Goal: Task Accomplishment & Management: Manage account settings

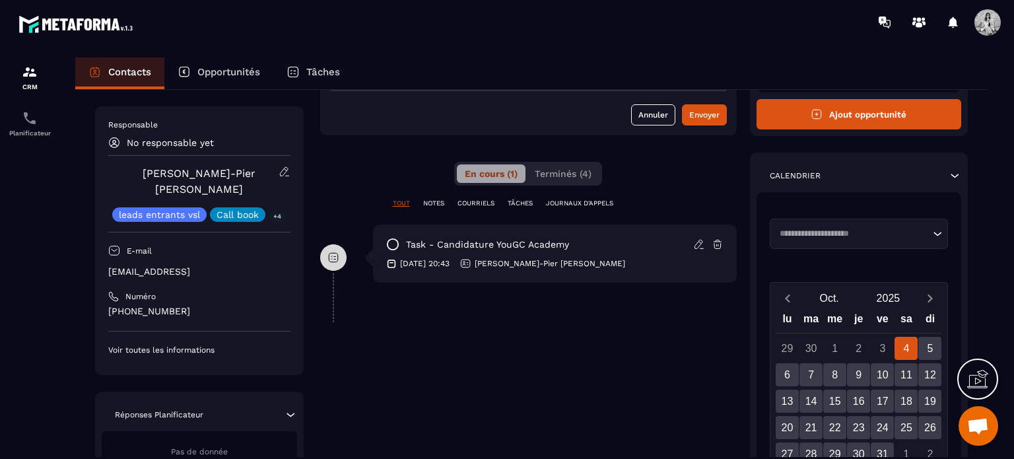
scroll to position [211, 0]
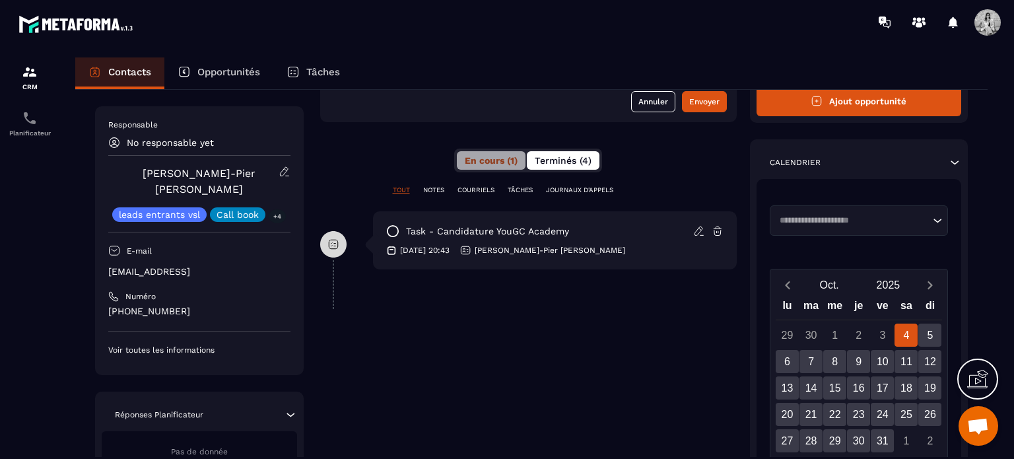
click at [582, 166] on button "Terminés (4)" at bounding box center [563, 160] width 73 height 18
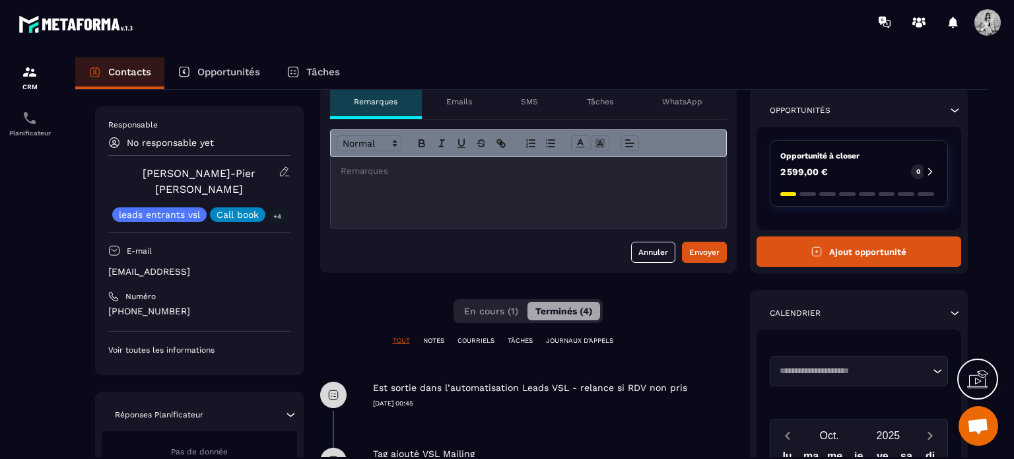
scroll to position [0, 0]
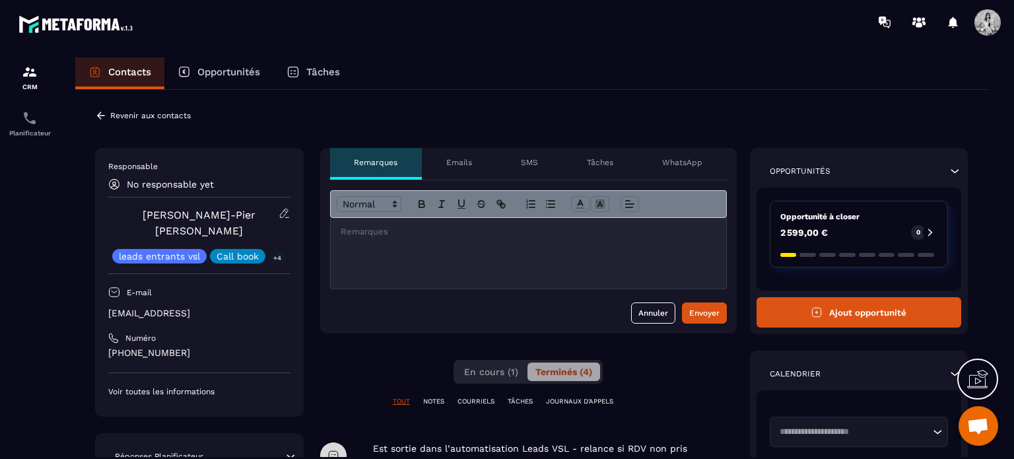
click at [96, 114] on icon at bounding box center [101, 116] width 12 height 12
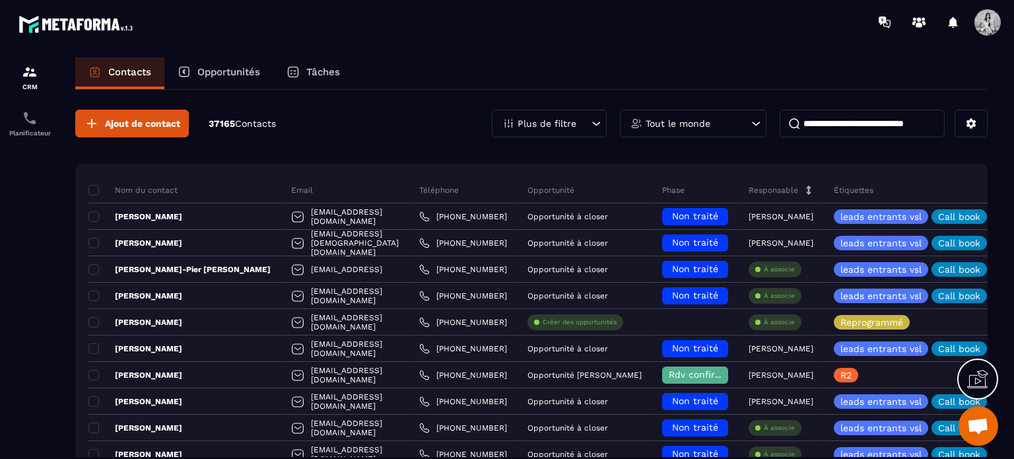
click at [226, 65] on div "Opportunités" at bounding box center [218, 73] width 109 height 32
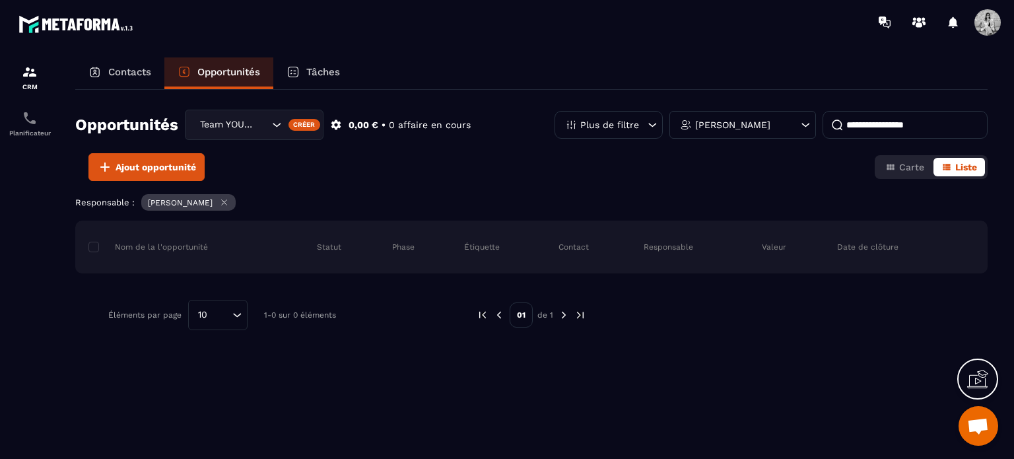
click at [792, 127] on div "[PERSON_NAME]" at bounding box center [742, 125] width 147 height 28
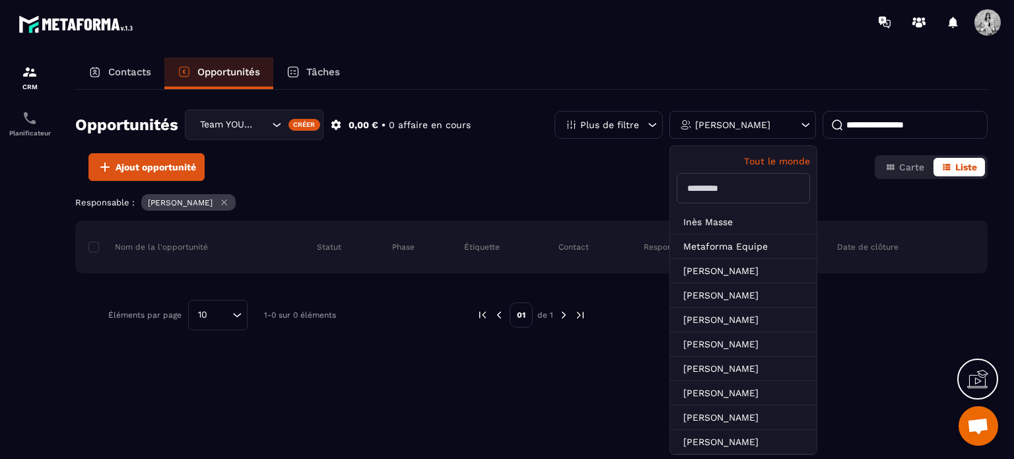
click at [705, 188] on input "text" at bounding box center [743, 188] width 133 height 30
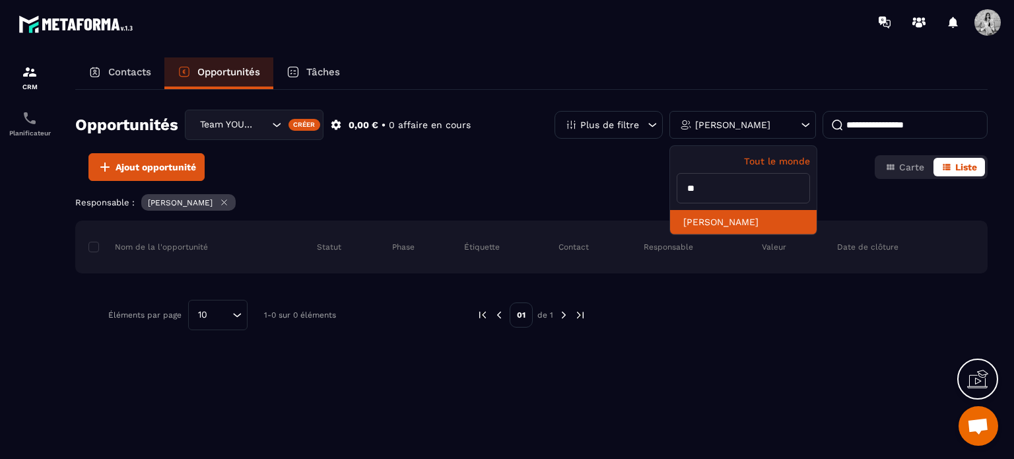
type input "**"
click at [716, 224] on li "[PERSON_NAME]" at bounding box center [743, 222] width 147 height 24
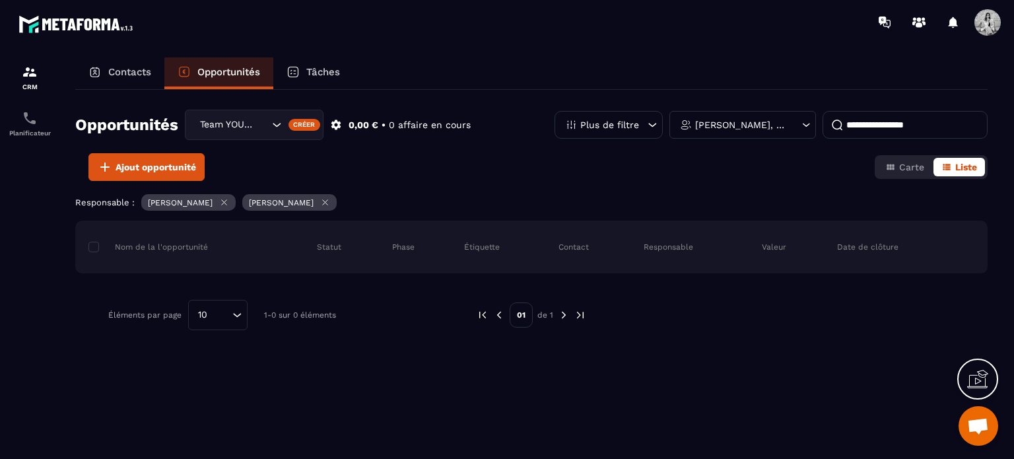
click at [219, 203] on icon at bounding box center [224, 202] width 10 height 10
click at [905, 176] on div "Carte Liste" at bounding box center [931, 167] width 113 height 24
click at [904, 174] on button "Carte" at bounding box center [904, 167] width 55 height 18
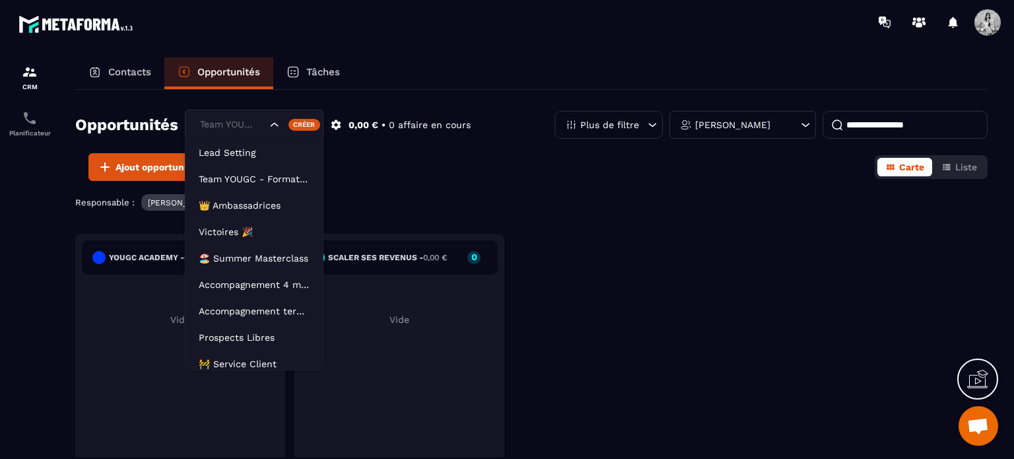
click at [269, 123] on div "Team YOUGC - Formations" at bounding box center [254, 125] width 139 height 30
click at [245, 146] on p "Lead Setting" at bounding box center [254, 152] width 111 height 13
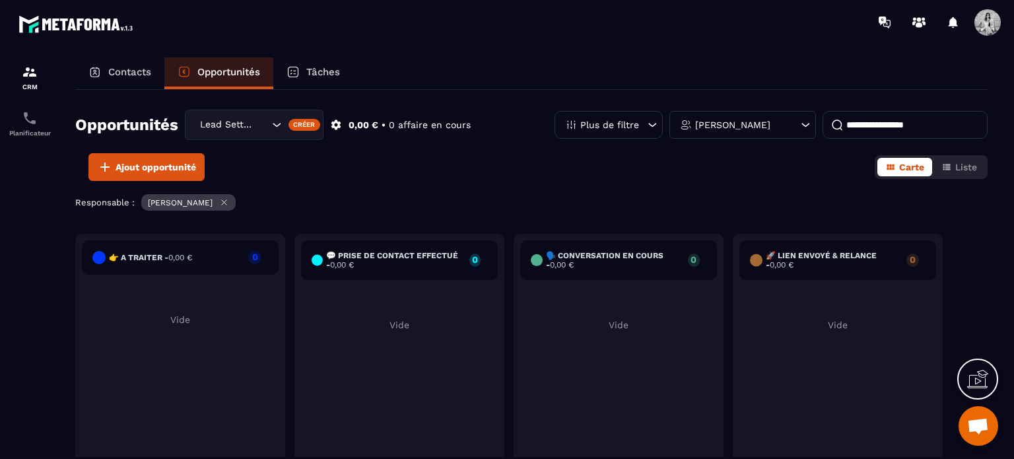
click at [256, 131] on div "Lead Setting" at bounding box center [254, 125] width 139 height 30
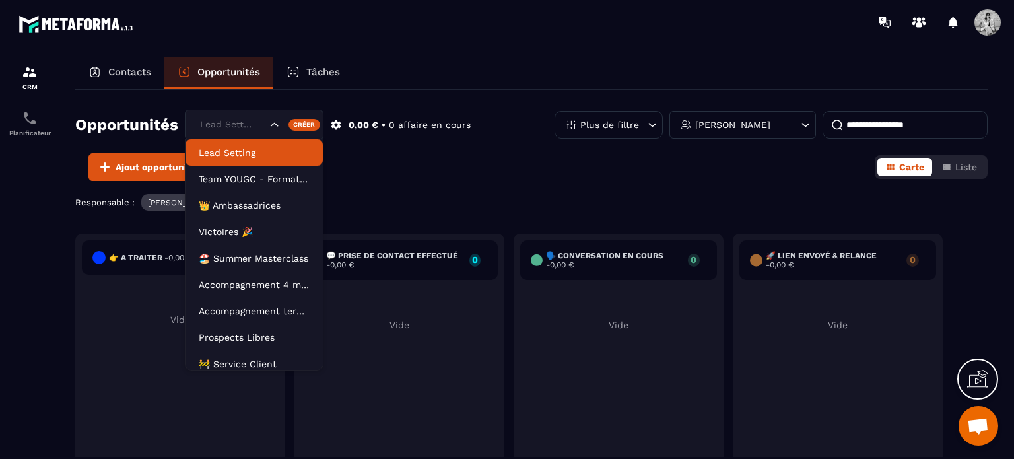
click at [272, 127] on icon "Search for option" at bounding box center [274, 124] width 13 height 13
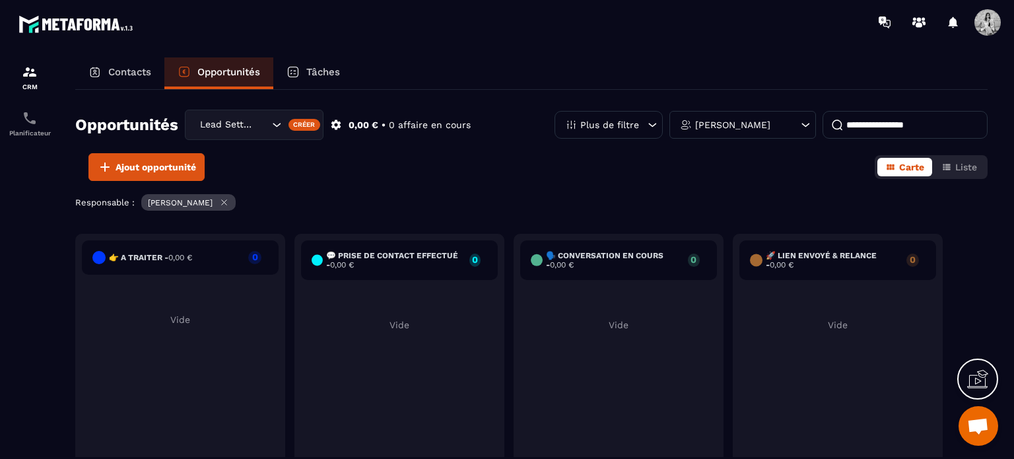
click at [199, 69] on p "Opportunités" at bounding box center [228, 72] width 63 height 12
